Goal: Information Seeking & Learning: Learn about a topic

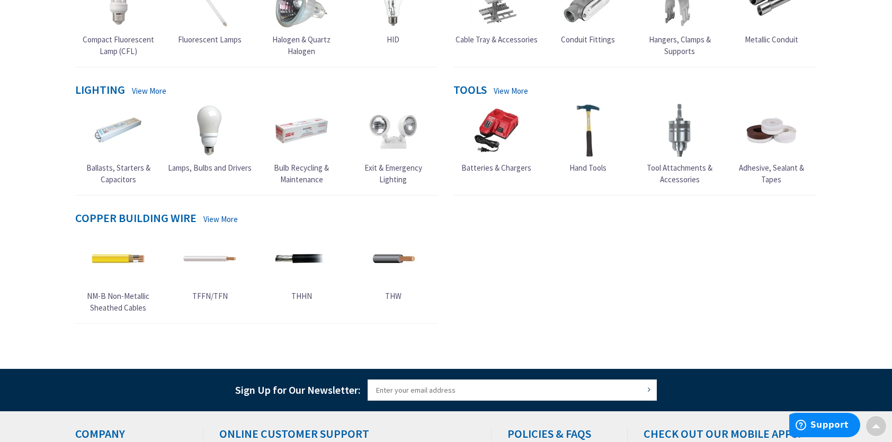
scroll to position [547, 0]
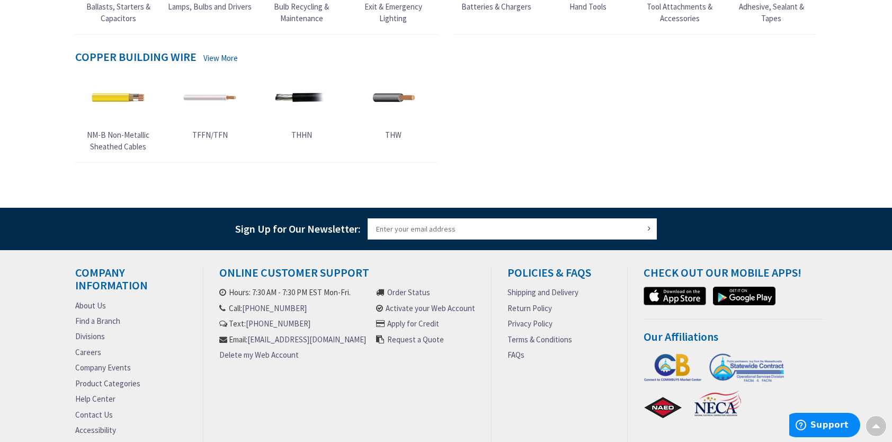
click at [93, 353] on link "Careers" at bounding box center [88, 351] width 26 height 11
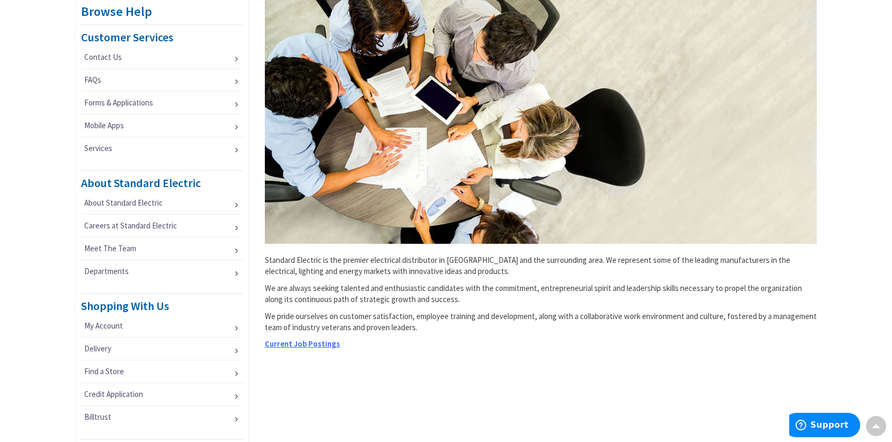
scroll to position [201, 0]
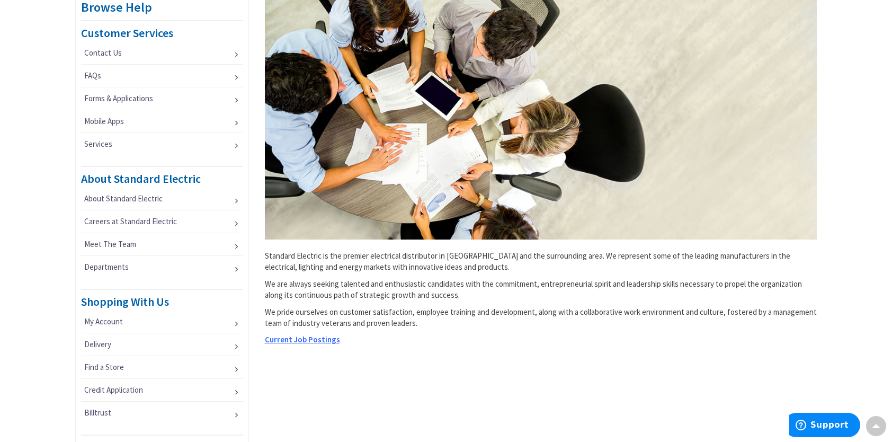
click at [311, 338] on span "Current Job Postings" at bounding box center [302, 339] width 75 height 10
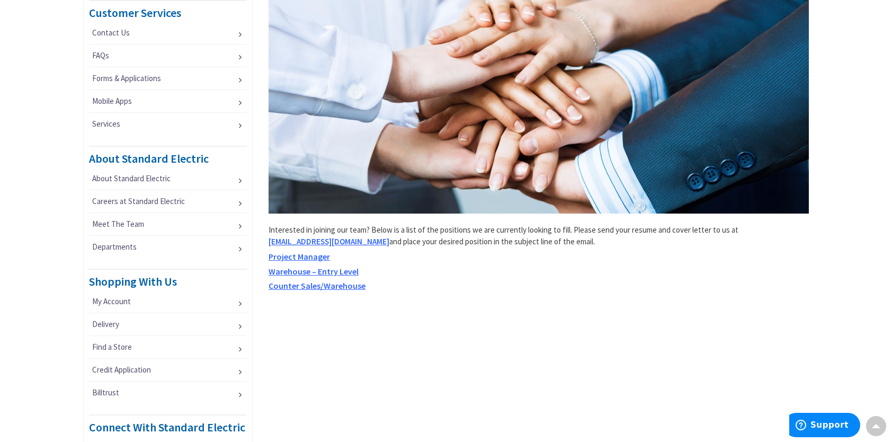
scroll to position [221, 0]
click at [314, 256] on span "Project Manager" at bounding box center [299, 256] width 61 height 11
